Goal: Information Seeking & Learning: Learn about a topic

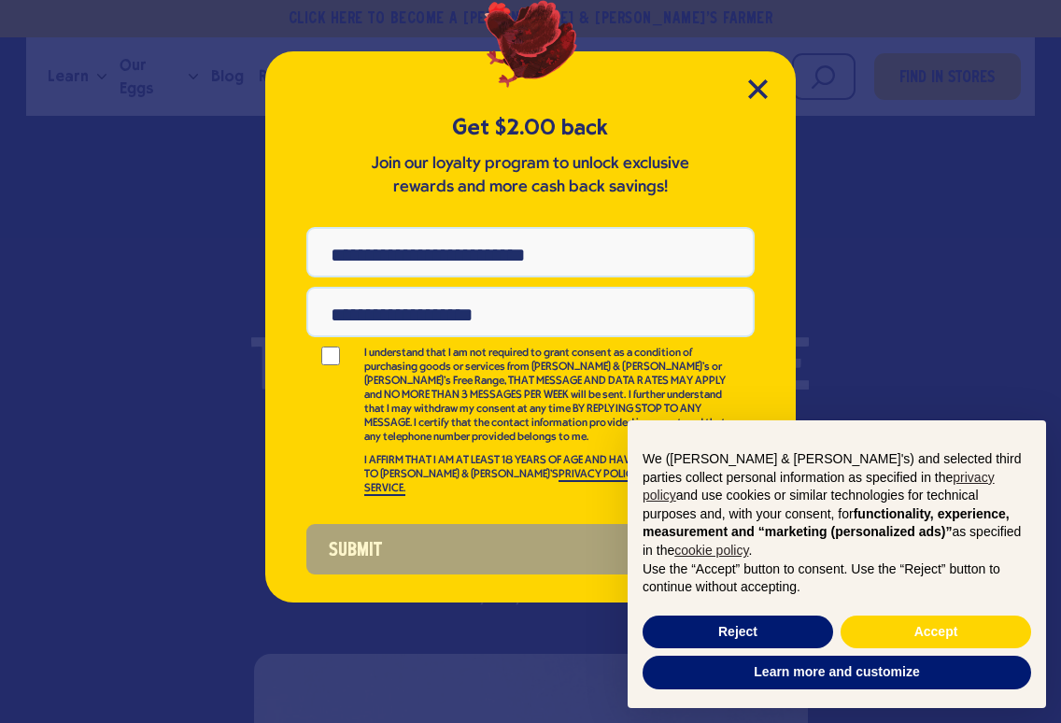
click at [822, 680] on button "Learn more and customize" at bounding box center [837, 673] width 389 height 34
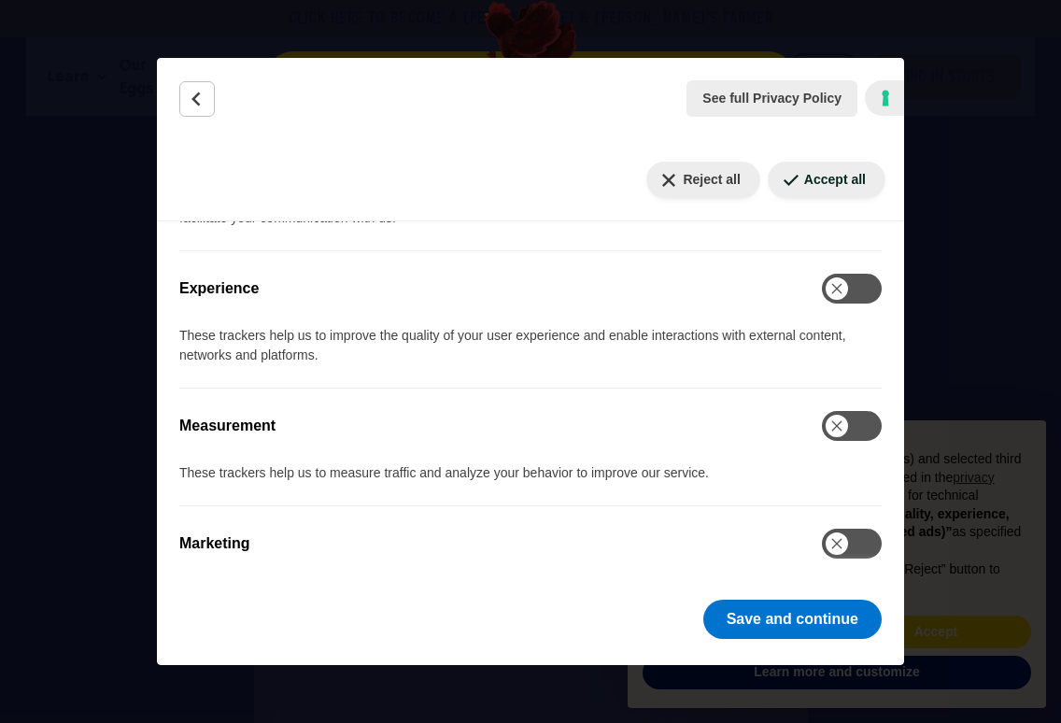
scroll to position [1004, 0]
click at [773, 618] on button "Save and continue" at bounding box center [792, 619] width 178 height 39
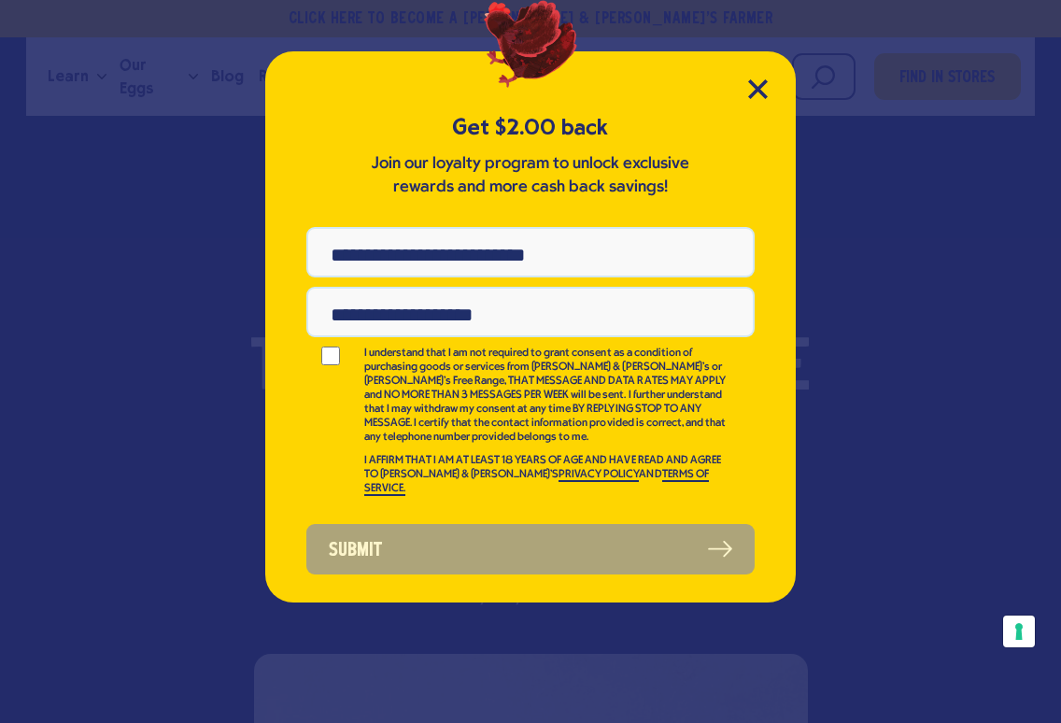
click at [766, 82] on icon "Close Modal" at bounding box center [757, 88] width 17 height 17
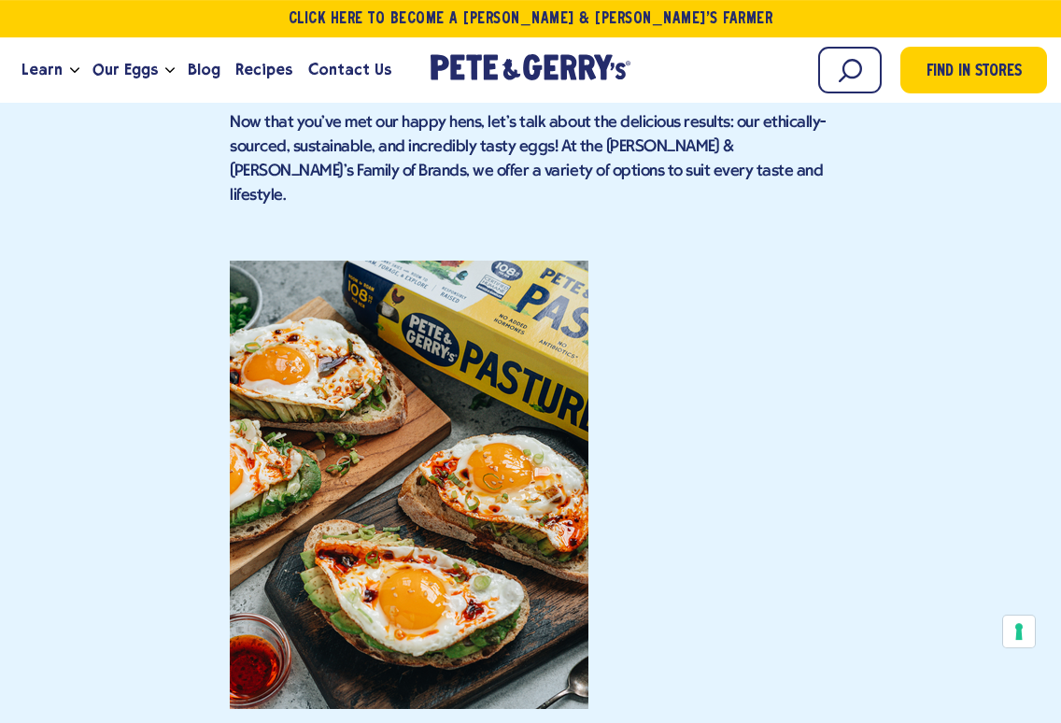
scroll to position [5844, 0]
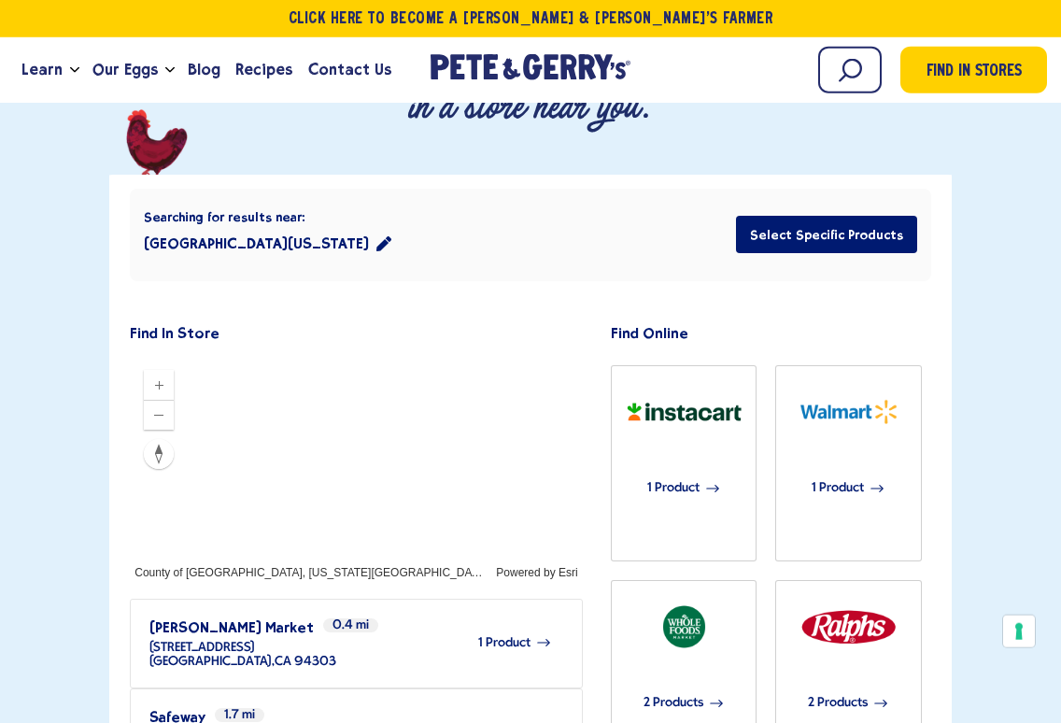
scroll to position [348, 0]
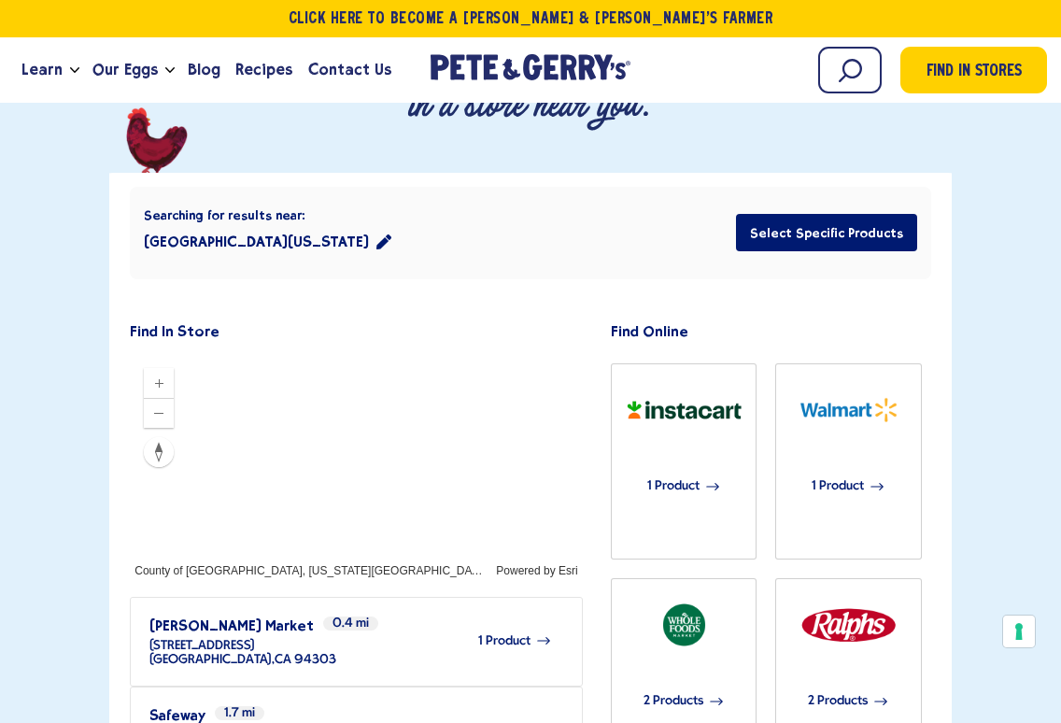
click at [690, 681] on span "2 Products" at bounding box center [674, 701] width 60 height 41
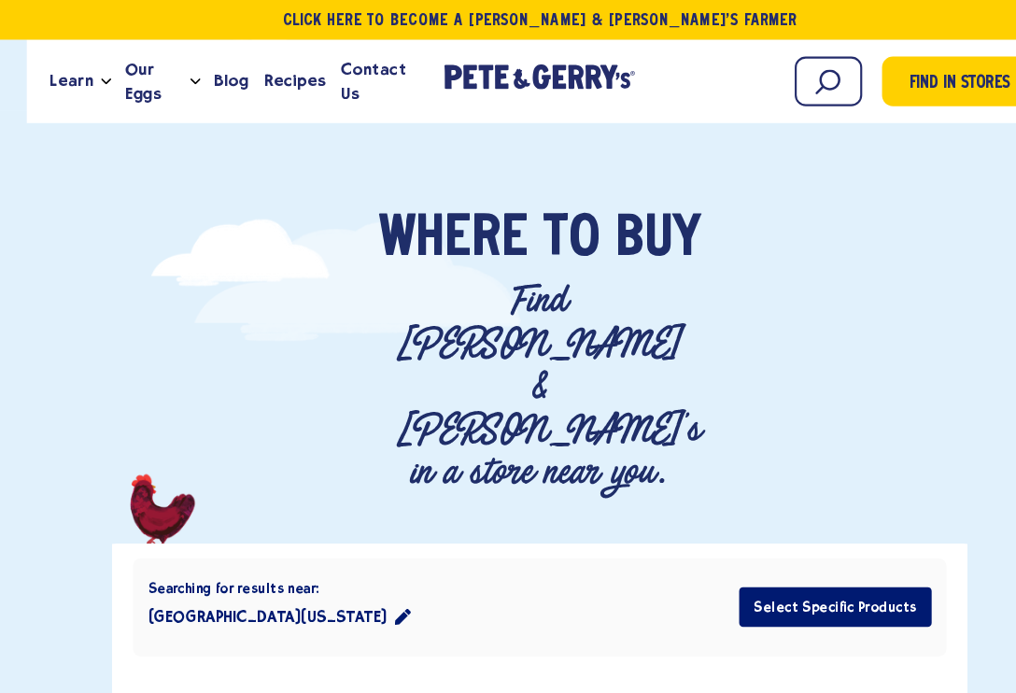
scroll to position [0, 0]
